Goal: Information Seeking & Learning: Learn about a topic

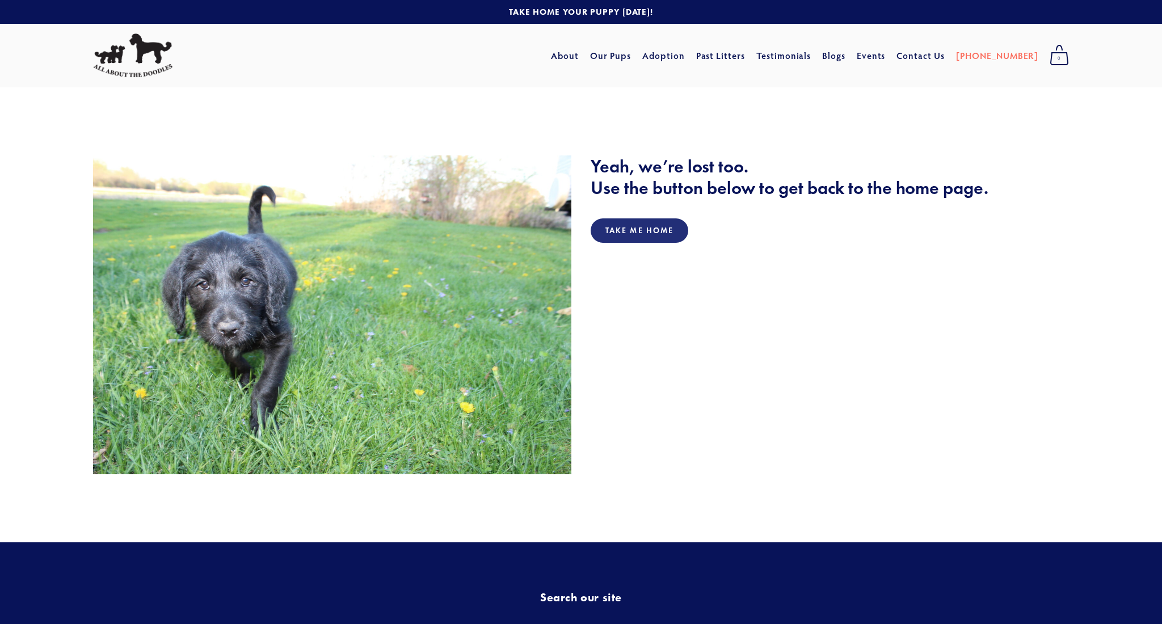
click at [115, 58] on img at bounding box center [132, 55] width 79 height 44
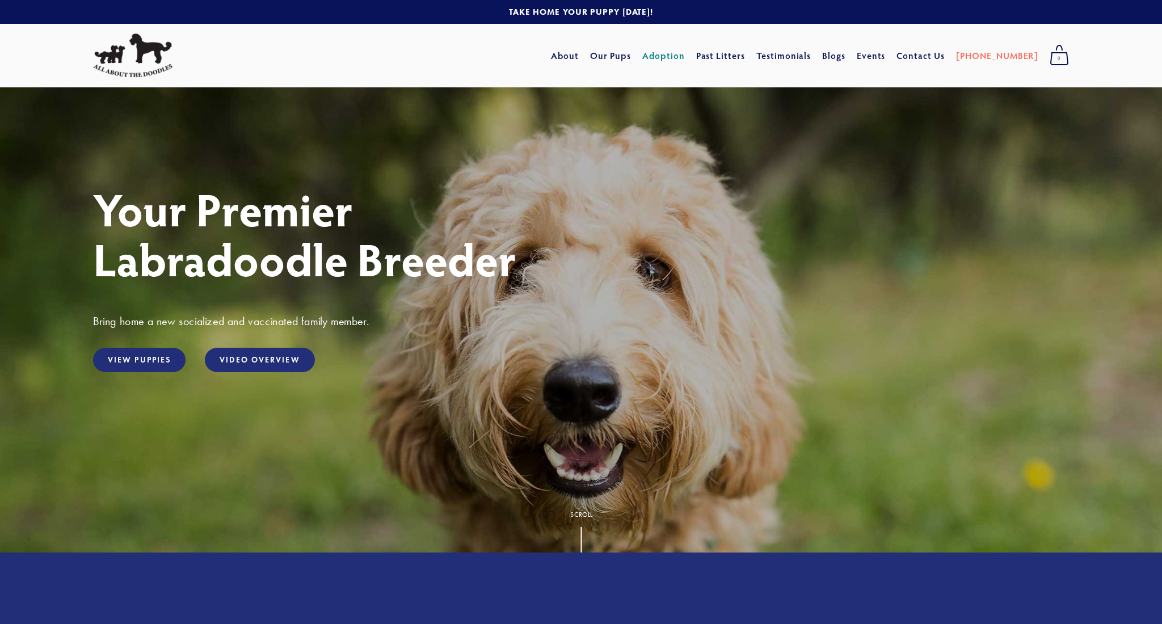
click at [685, 58] on link "Adoption" at bounding box center [663, 55] width 43 height 20
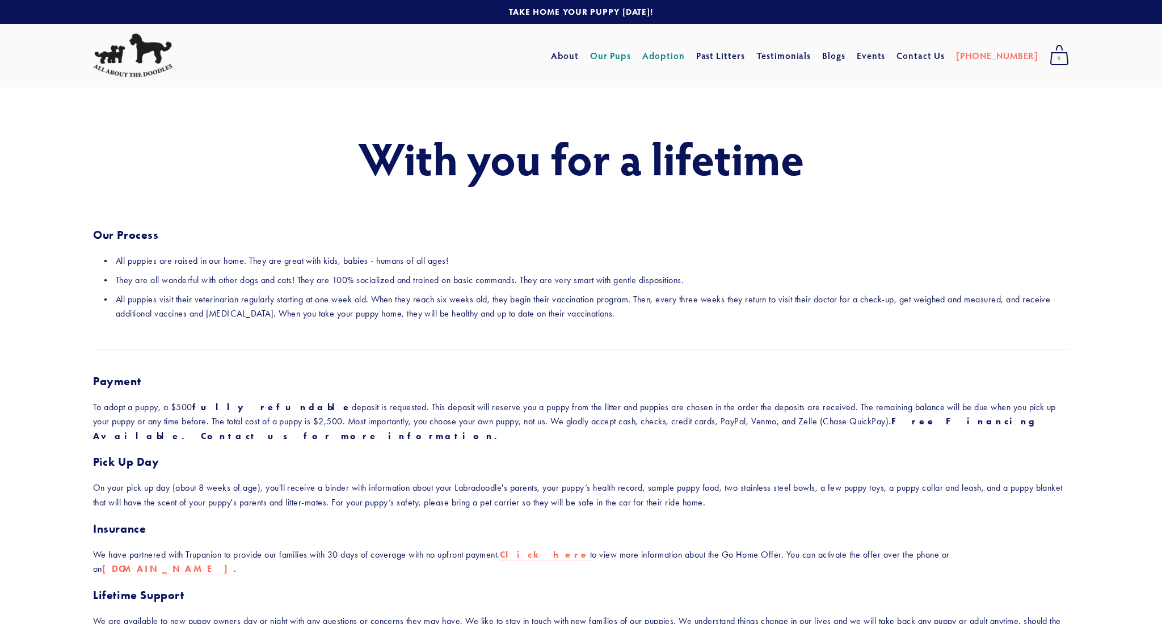
click at [630, 58] on link "Our Pups" at bounding box center [610, 55] width 41 height 20
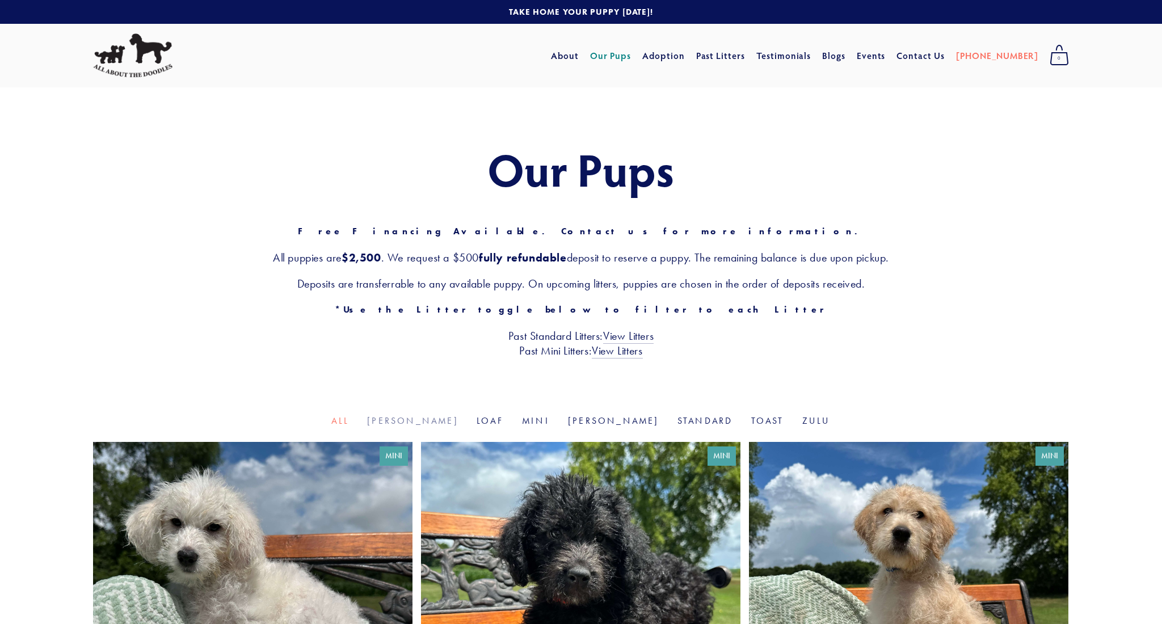
click at [446, 420] on link "[PERSON_NAME]" at bounding box center [412, 420] width 91 height 11
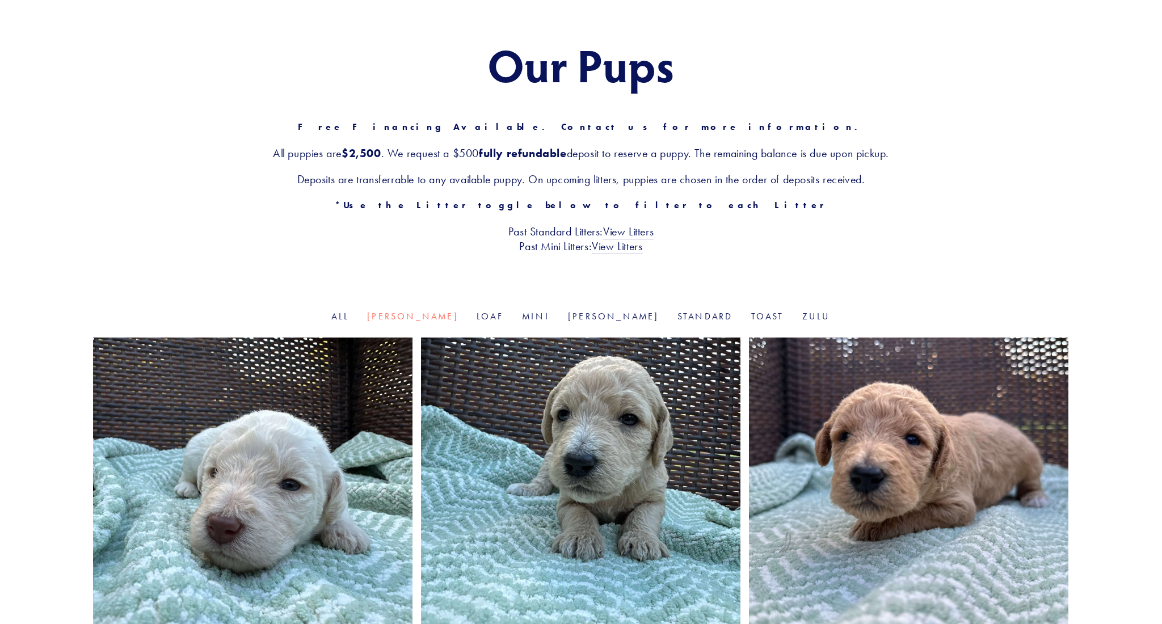
scroll to position [104, 0]
click at [501, 317] on link "Loaf" at bounding box center [489, 316] width 27 height 11
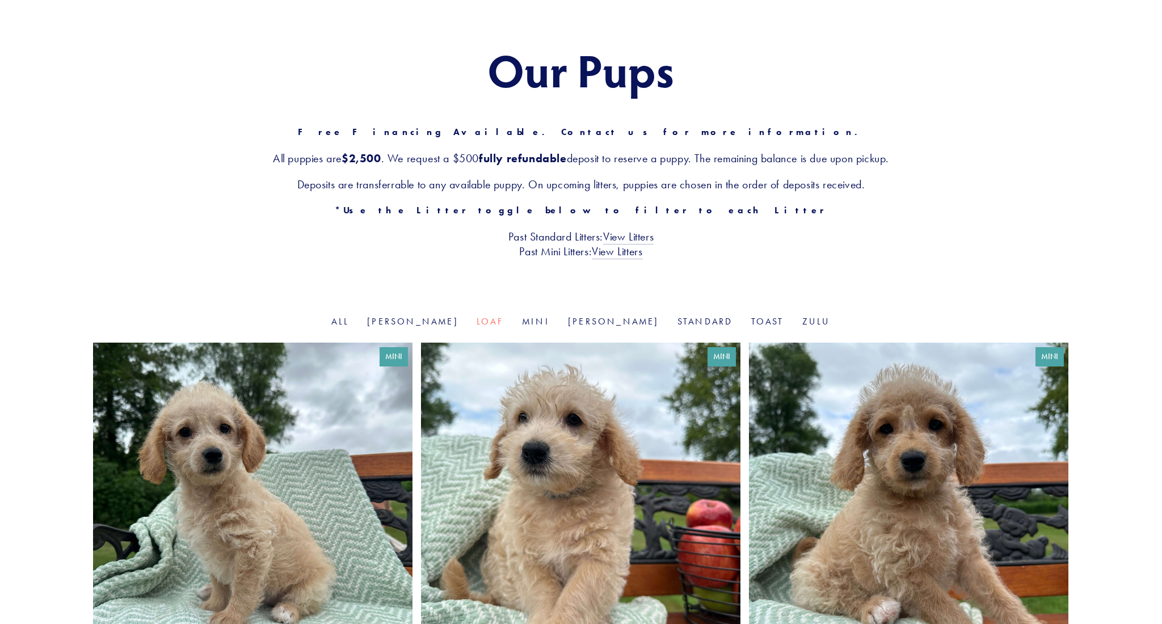
scroll to position [70, 0]
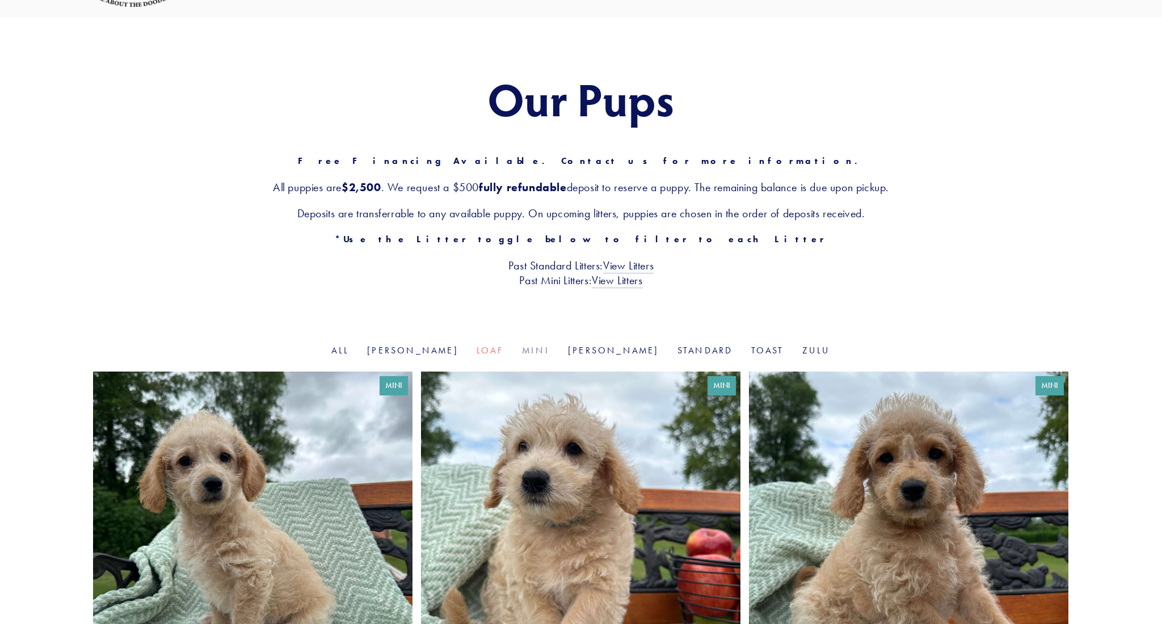
click at [538, 349] on link "Mini" at bounding box center [536, 350] width 28 height 11
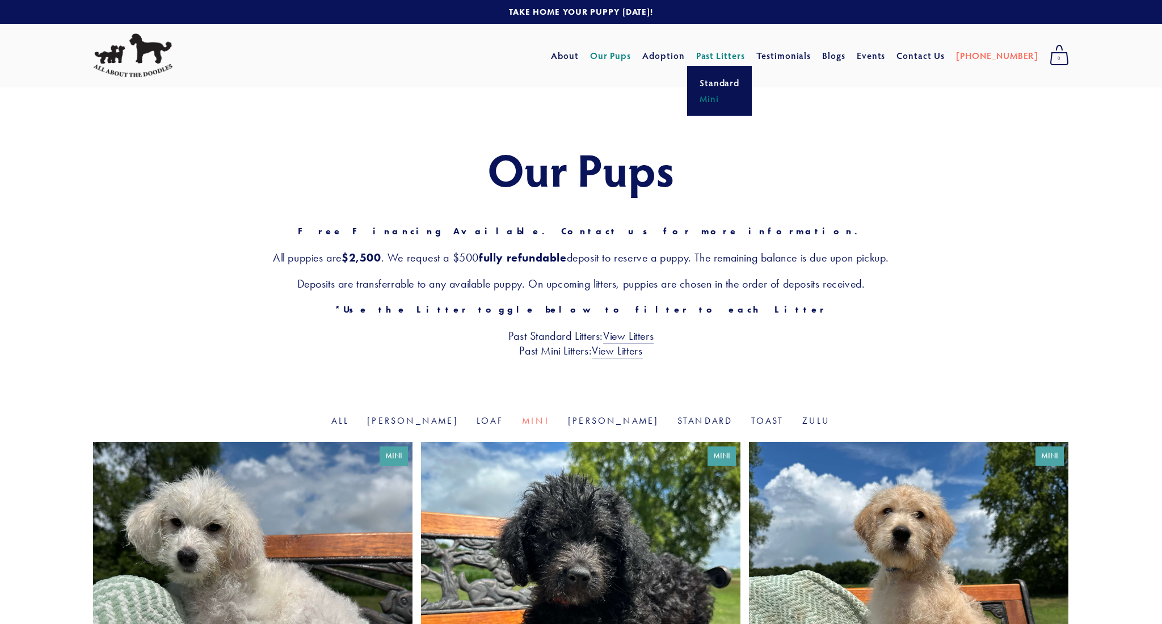
click at [738, 101] on link "Mini" at bounding box center [719, 99] width 47 height 16
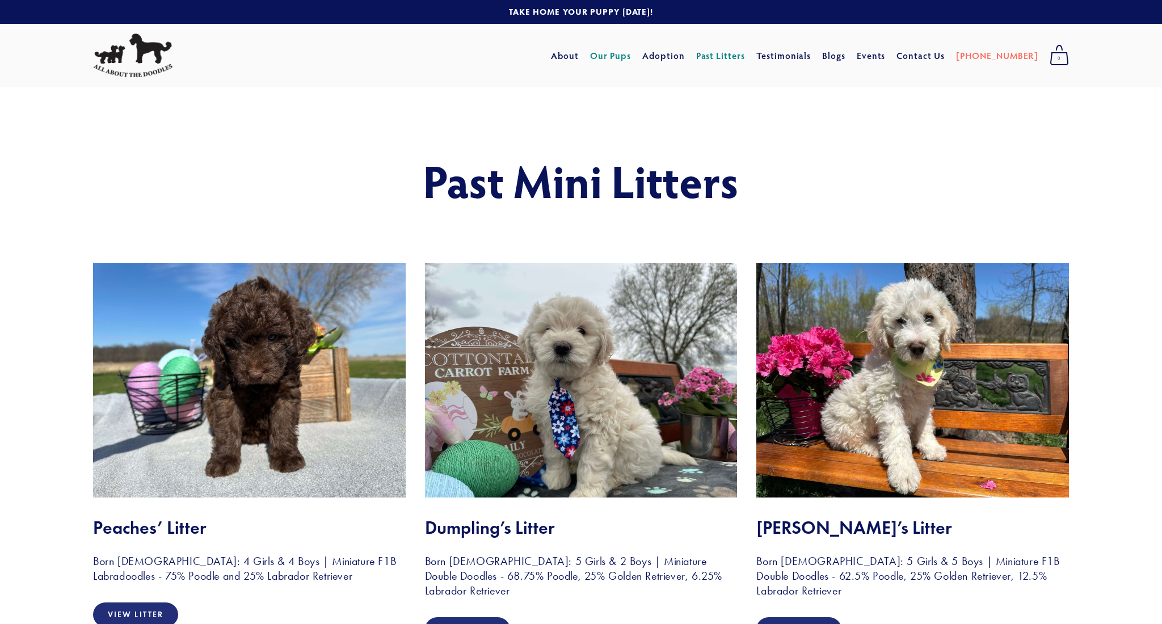
click at [631, 58] on link "Our Pups" at bounding box center [610, 55] width 41 height 20
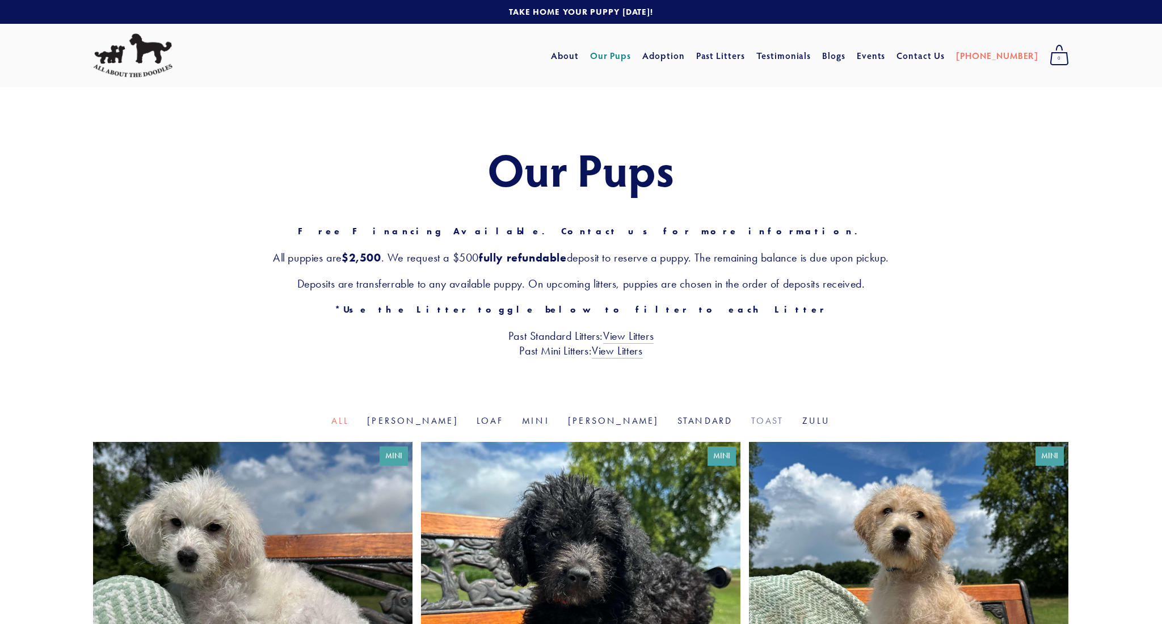
click at [751, 422] on link "Toast" at bounding box center [767, 420] width 33 height 11
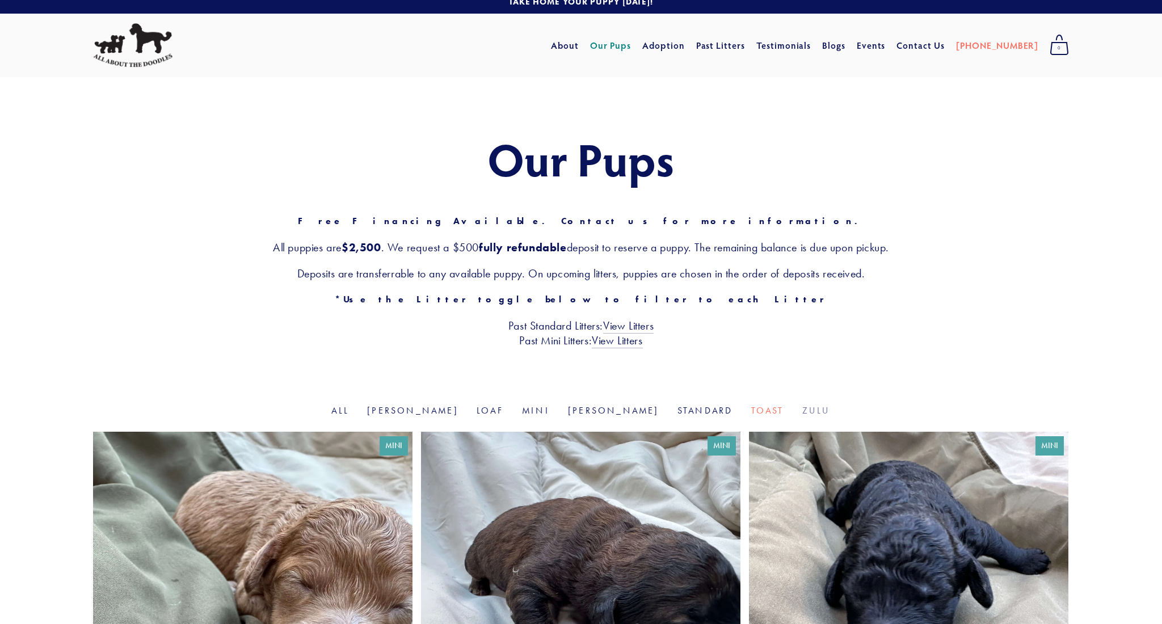
scroll to position [7, 0]
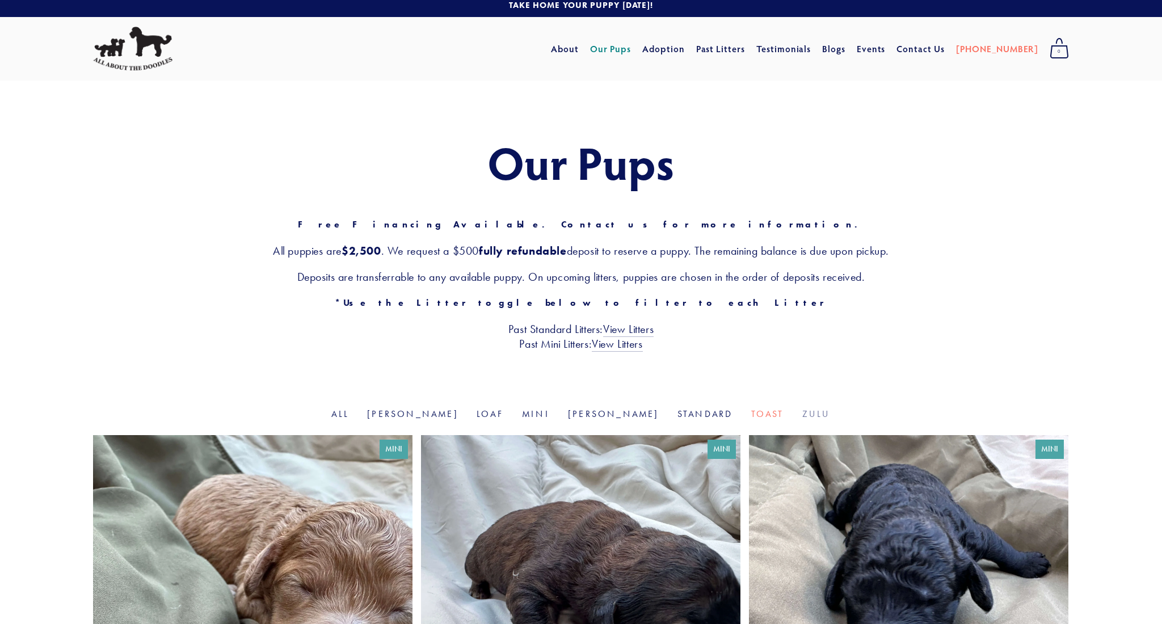
click at [802, 409] on link "Zulu" at bounding box center [816, 413] width 28 height 11
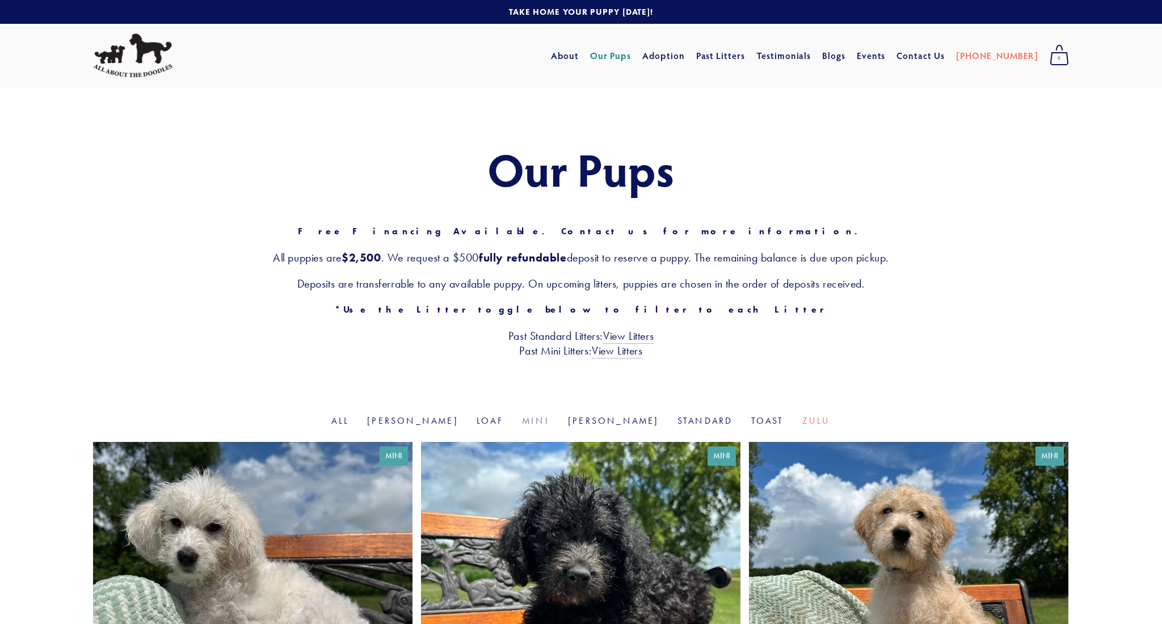
click at [539, 421] on link "Mini" at bounding box center [536, 420] width 28 height 11
click at [585, 419] on link "[PERSON_NAME]" at bounding box center [613, 420] width 91 height 11
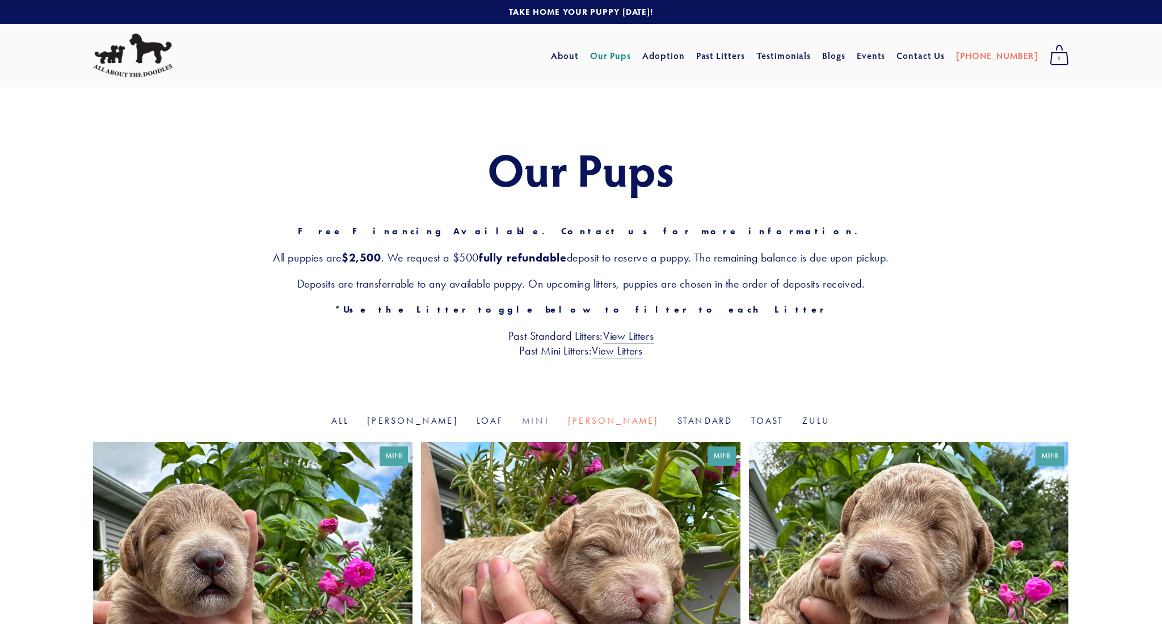
scroll to position [3, 0]
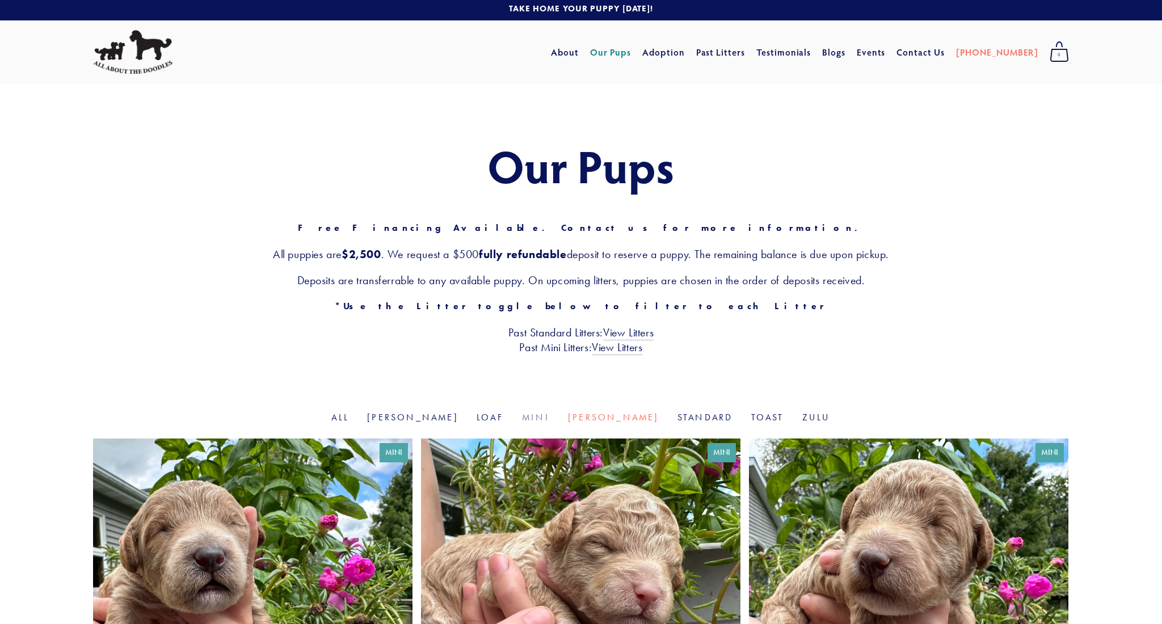
click at [538, 421] on link "Mini" at bounding box center [536, 417] width 28 height 11
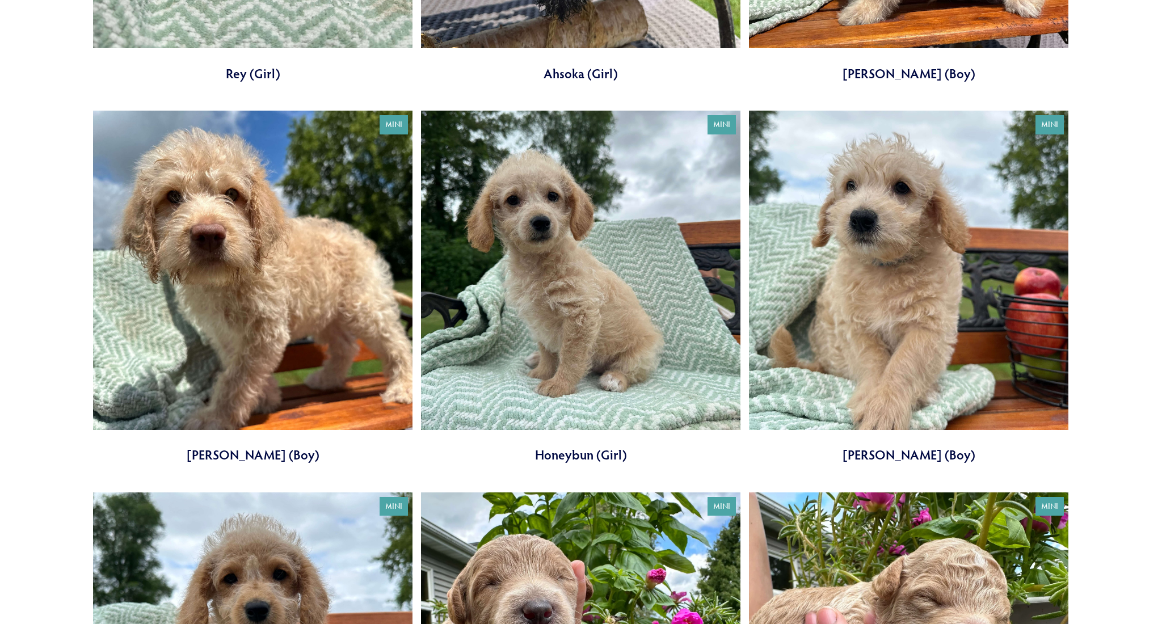
scroll to position [712, 0]
click at [906, 457] on link at bounding box center [908, 287] width 319 height 353
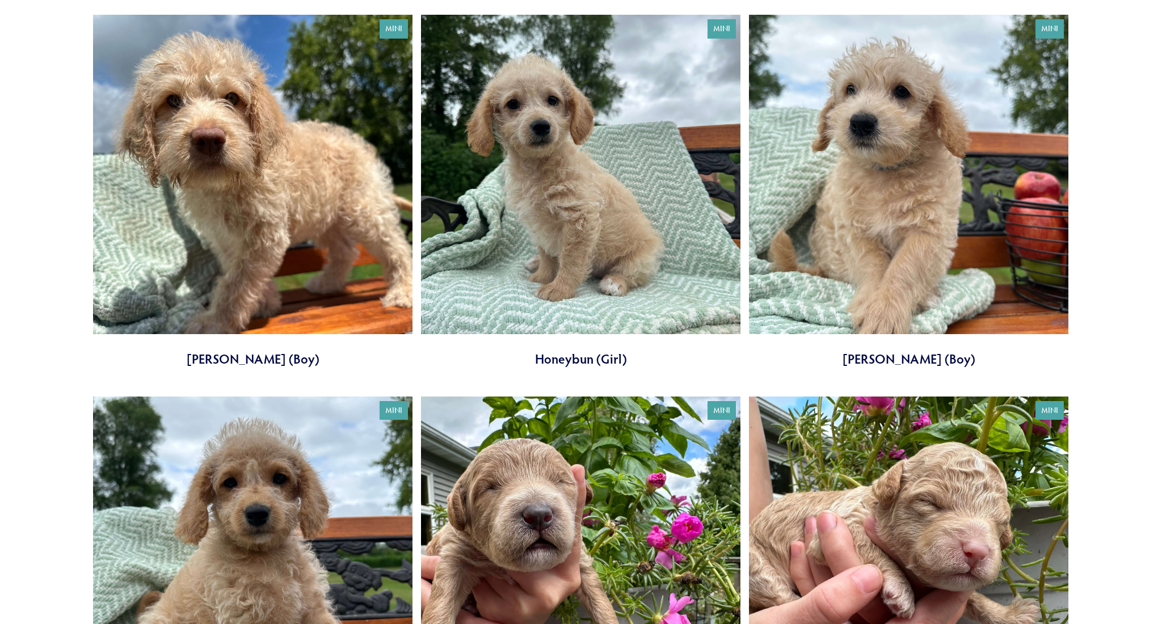
scroll to position [816, 0]
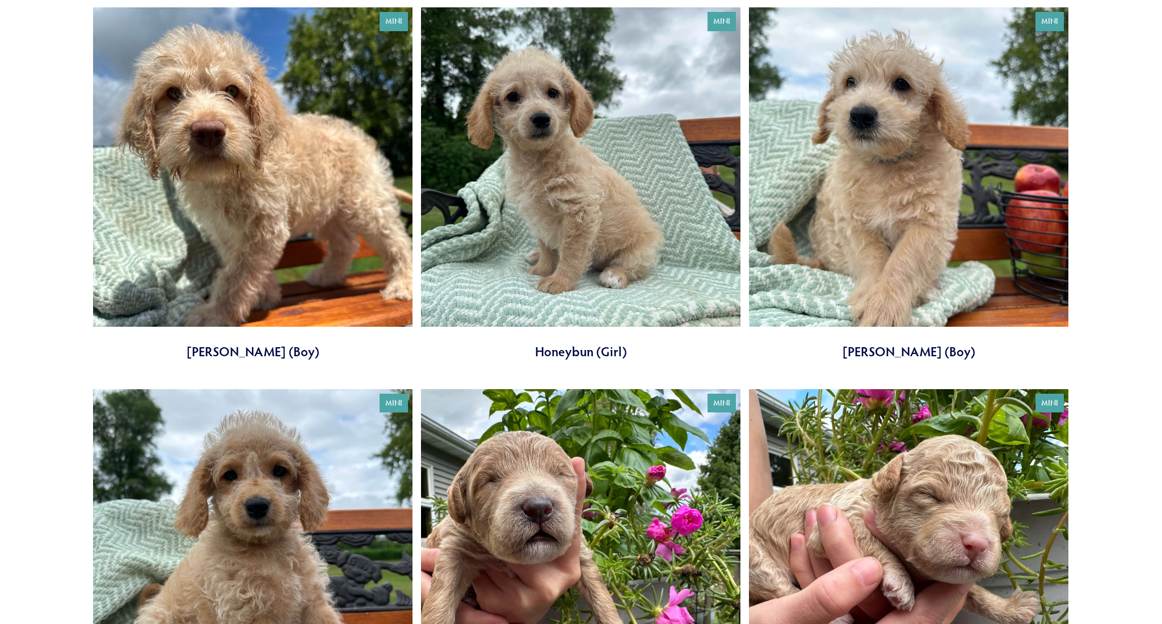
click at [593, 353] on link at bounding box center [580, 183] width 319 height 353
